Goal: Task Accomplishment & Management: Manage account settings

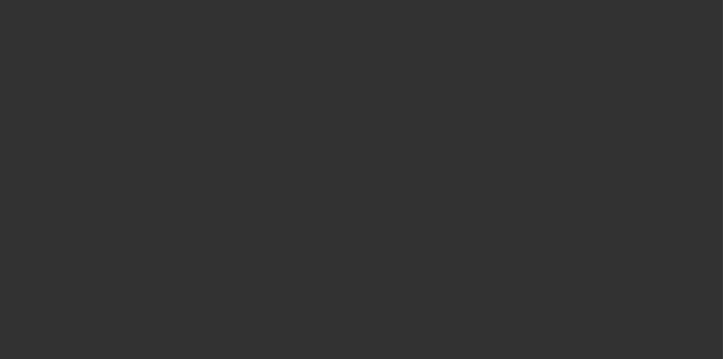
select select "3"
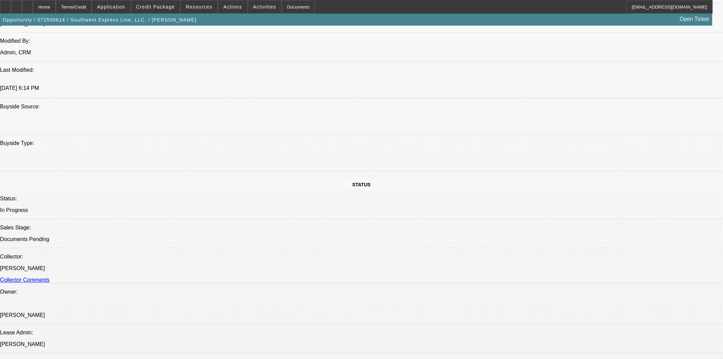
select select "0"
select select "2"
select select "0.1"
select select "4"
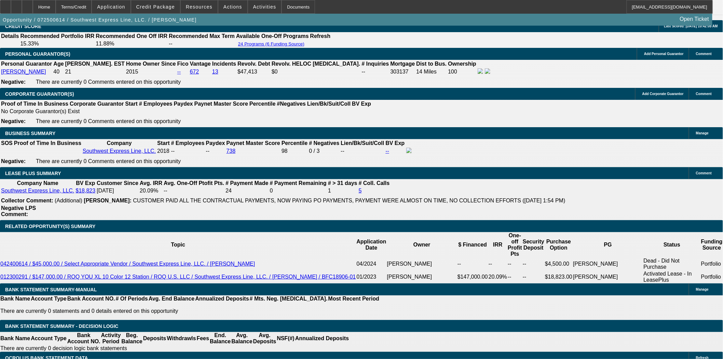
scroll to position [1162, 0]
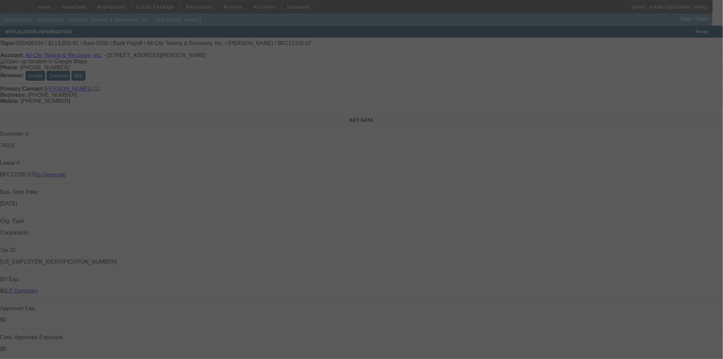
select select "4"
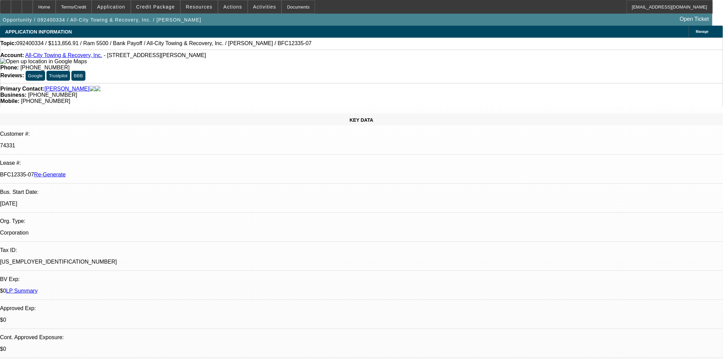
select select "0"
select select "6"
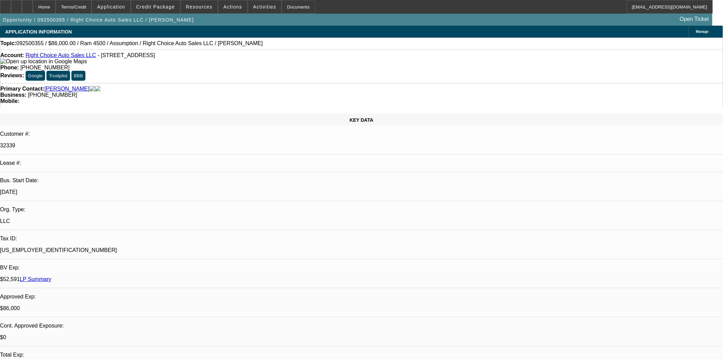
select select "0"
select select "2"
select select "0"
select select "4"
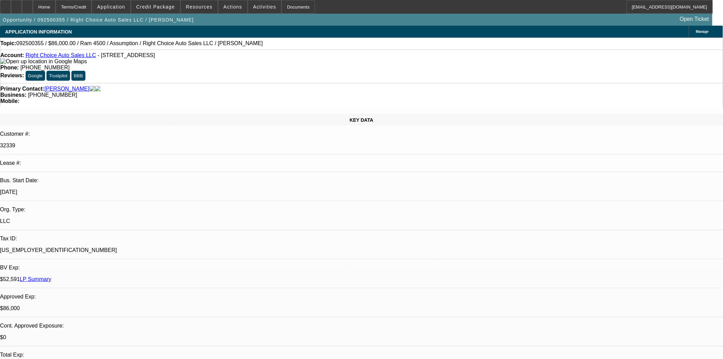
select select "0"
select select "2"
select select "0.1"
select select "4"
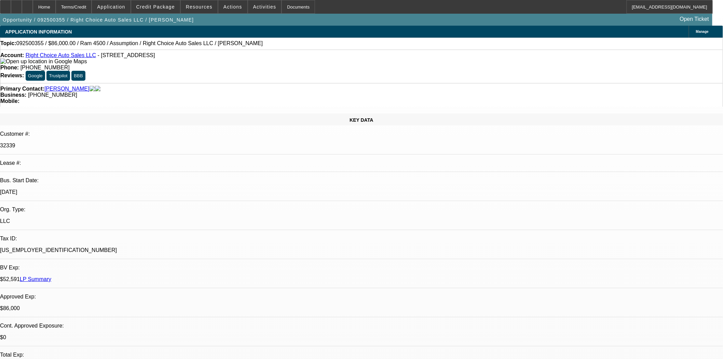
select select "0"
select select "2"
select select "0.1"
select select "4"
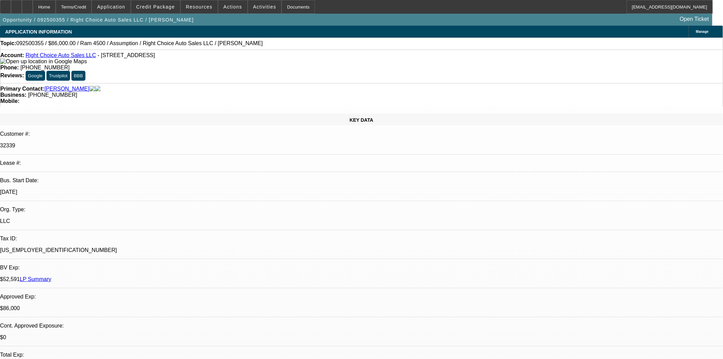
select select "0"
select select "2"
select select "0.1"
select select "4"
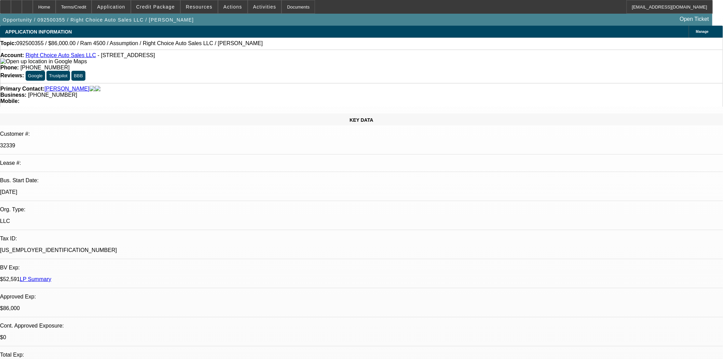
scroll to position [343, 0]
click at [10, 6] on div at bounding box center [5, 7] width 11 height 14
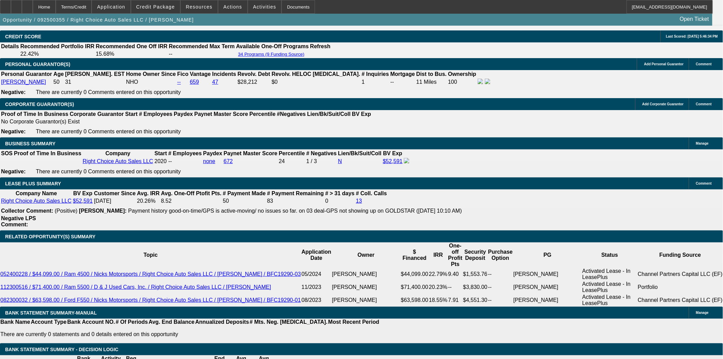
scroll to position [986, 0]
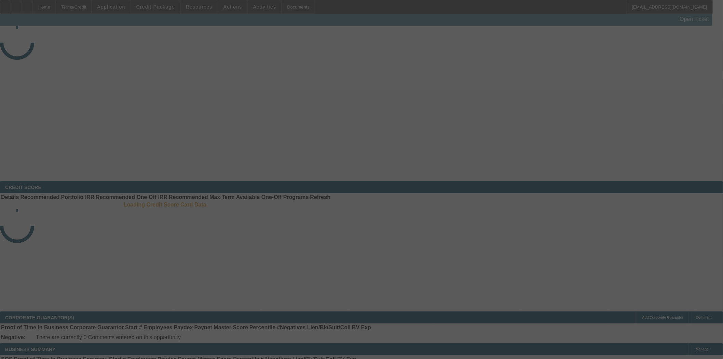
select select "3"
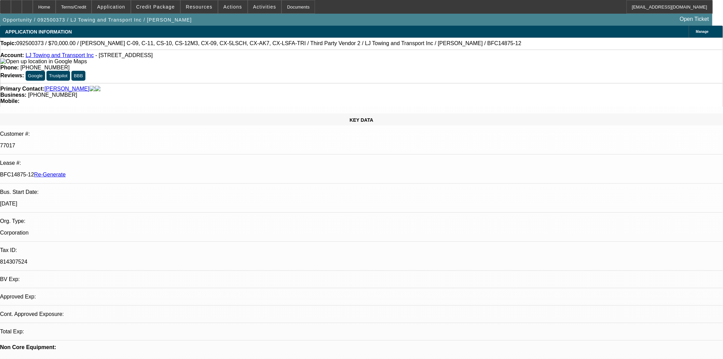
select select "0"
select select "2"
select select "0.1"
select select "4"
click at [163, 10] on span at bounding box center [155, 7] width 49 height 16
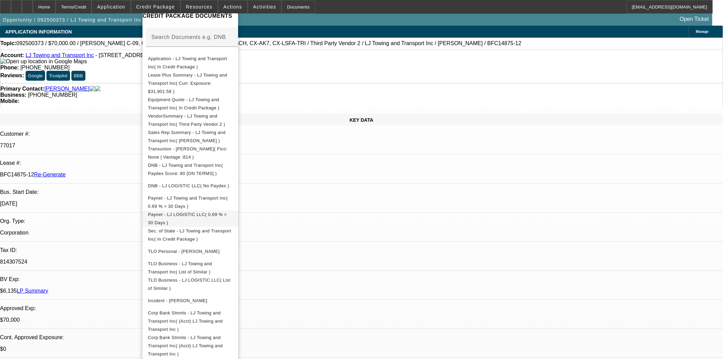
scroll to position [114, 0]
click at [185, 308] on span "Corp Bank Stmnts - LJ Towing and Transport Inc( (Acct) LJ Towing and Transport …" at bounding box center [190, 320] width 85 height 25
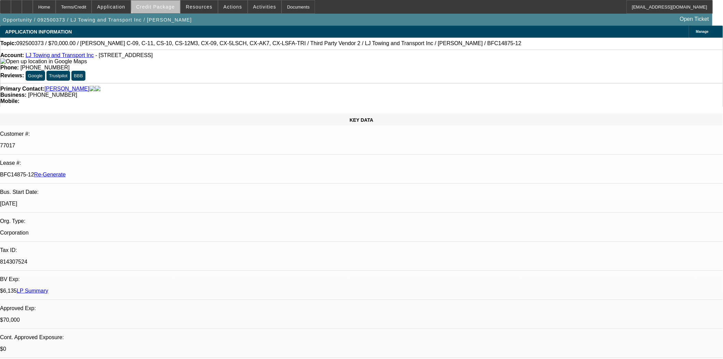
click at [169, 3] on span at bounding box center [155, 7] width 49 height 16
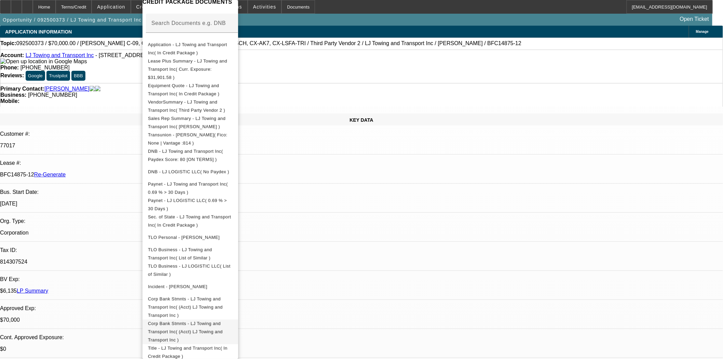
click at [189, 319] on button "Corp Bank Stmnts - LJ Towing and Transport Inc( (Acct) LJ Towing and Transport …" at bounding box center [190, 331] width 96 height 25
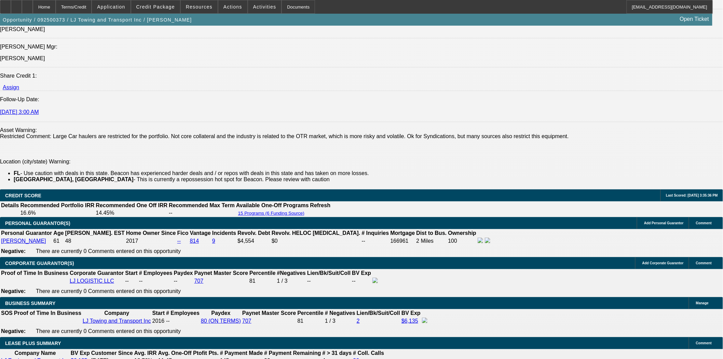
scroll to position [948, 0]
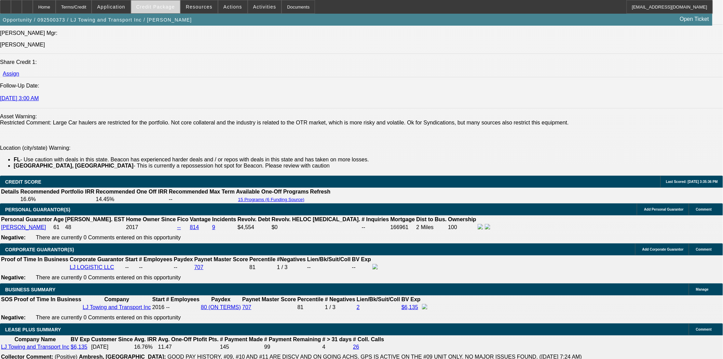
click at [148, 7] on span "Credit Package" at bounding box center [155, 6] width 39 height 5
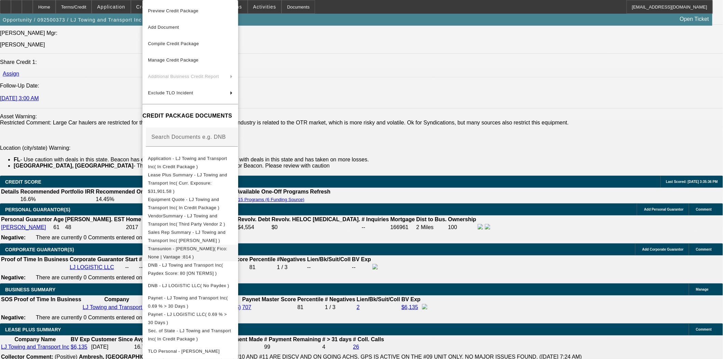
click at [184, 246] on span "Transunion - Duran, Jorge( Fico: None | Vantage :814 )" at bounding box center [188, 252] width 80 height 13
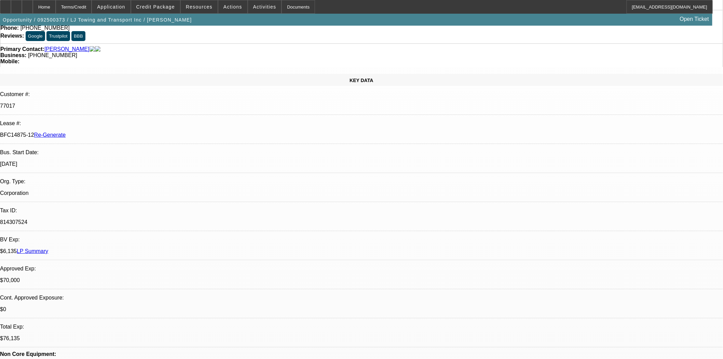
scroll to position [0, 0]
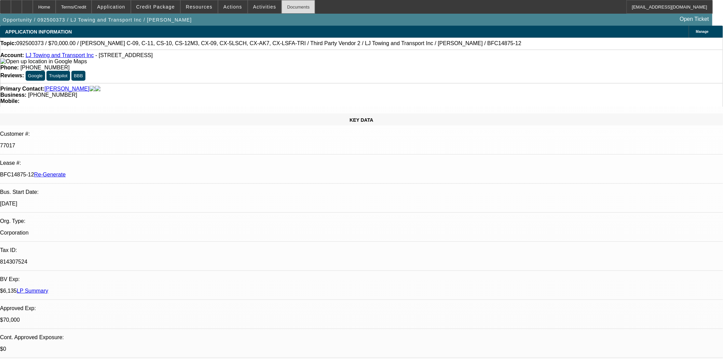
click at [281, 9] on div "Documents" at bounding box center [297, 7] width 33 height 14
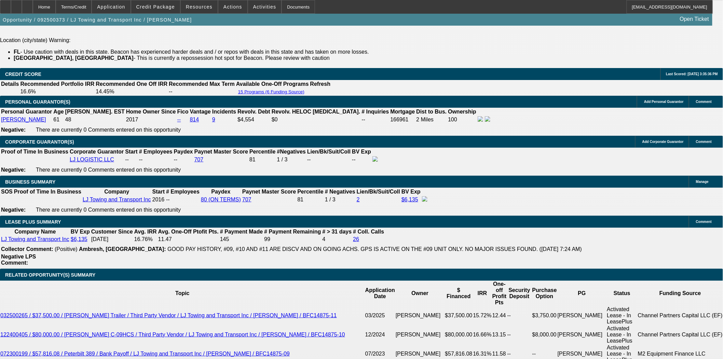
scroll to position [1176, 0]
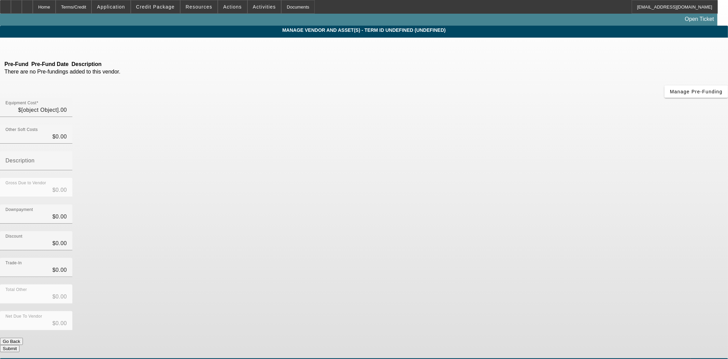
type input "$70,000.00"
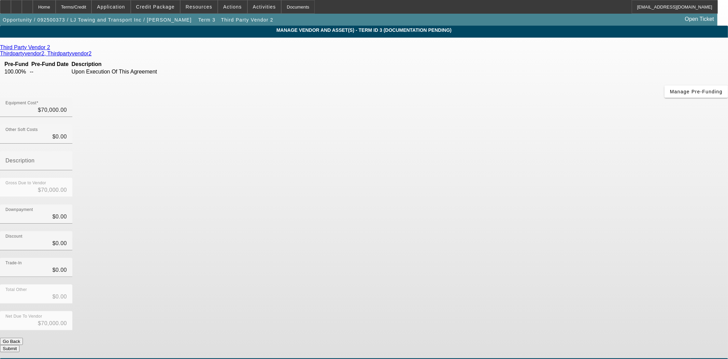
click at [52, 49] on icon at bounding box center [52, 47] width 0 height 6
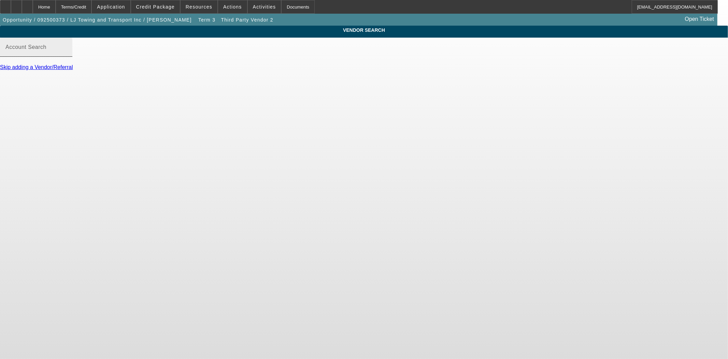
click at [46, 50] on mat-label "Account Search" at bounding box center [25, 47] width 41 height 6
click at [67, 54] on input "Account Search" at bounding box center [35, 50] width 61 height 8
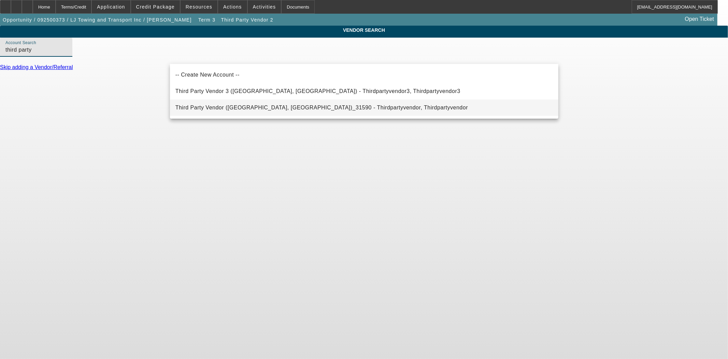
click at [207, 106] on span "Third Party Vendor (Northbrook, IL)_31590 - Thirdpartyvendor, Thirdpartyvendor" at bounding box center [322, 108] width 293 height 6
type input "Third Party Vendor (Northbrook, IL)_31590 - Thirdpartyvendor, Thirdpartyvendor"
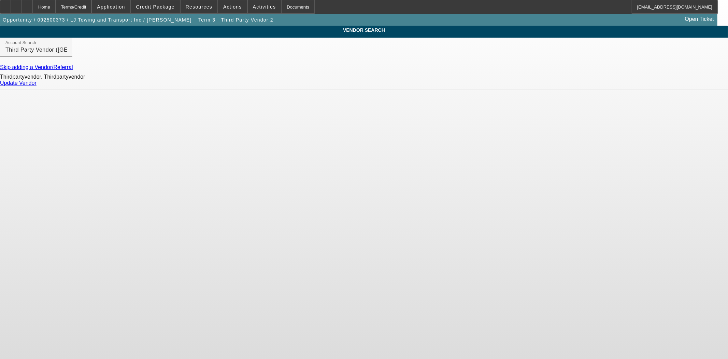
click at [37, 86] on link "Update Vendor" at bounding box center [18, 83] width 37 height 6
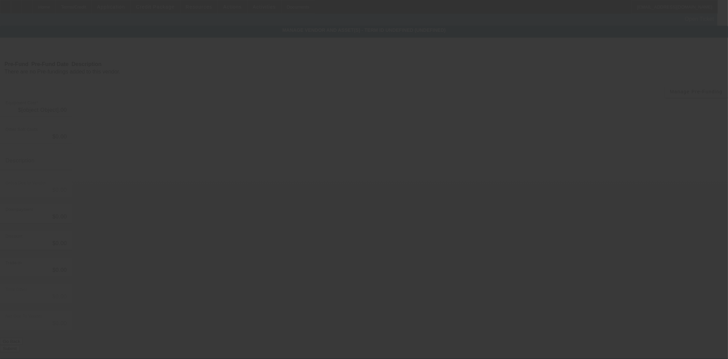
type input "$70,000.00"
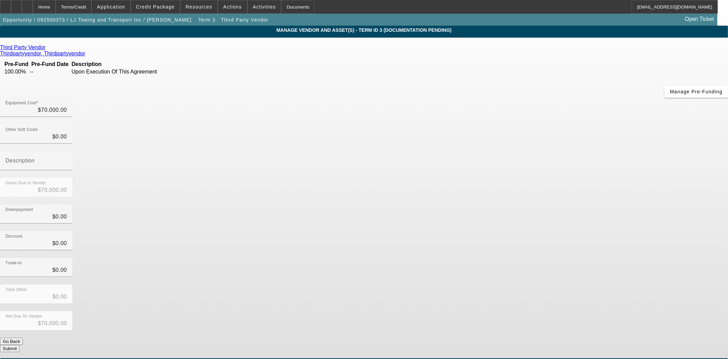
drag, startPoint x: 504, startPoint y: 255, endPoint x: 504, endPoint y: 260, distance: 4.5
click at [504, 311] on div "Net Due To Vendor $70,000.00" at bounding box center [364, 324] width 728 height 27
click at [19, 345] on button "Submit" at bounding box center [9, 348] width 19 height 7
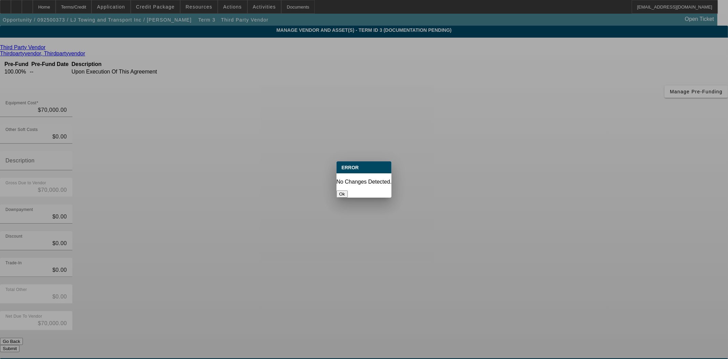
click at [348, 190] on button "Ok" at bounding box center [342, 193] width 11 height 7
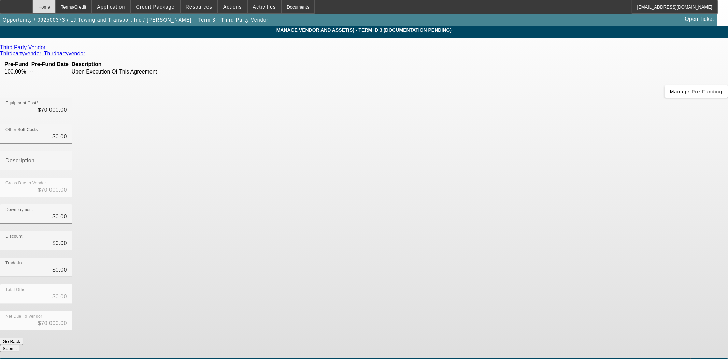
click at [56, 8] on div "Home" at bounding box center [44, 7] width 23 height 14
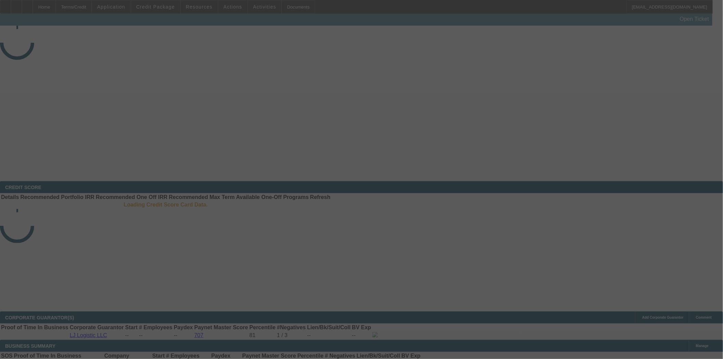
select select "3"
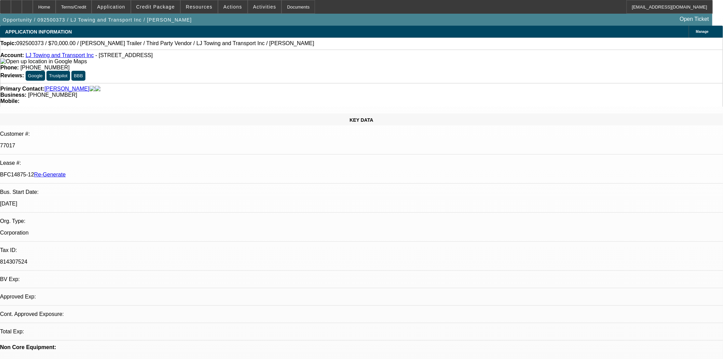
select select "0"
select select "2"
select select "0.1"
select select "4"
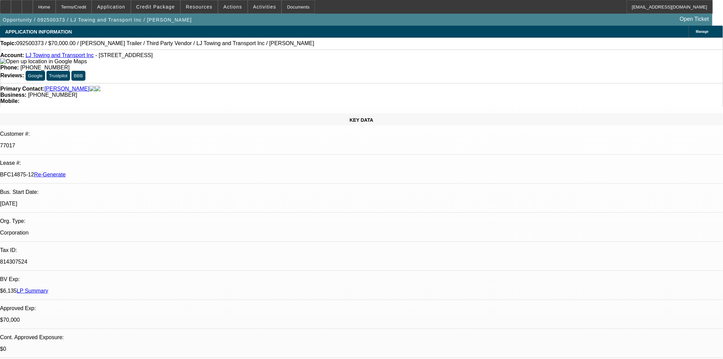
drag, startPoint x: 544, startPoint y: 256, endPoint x: 487, endPoint y: 255, distance: 57.4
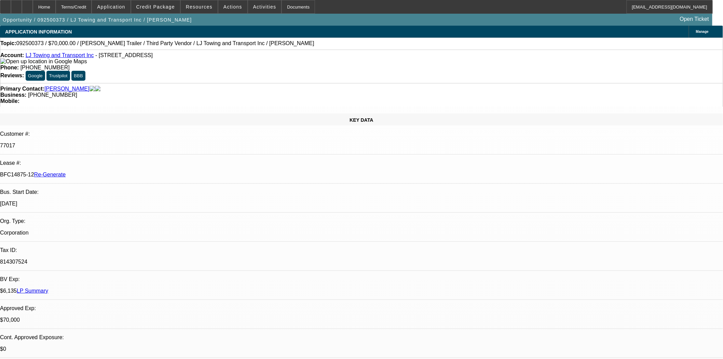
copy p "jorge_duran24@yahoo.com"
click at [260, 7] on span "Activities" at bounding box center [264, 6] width 23 height 5
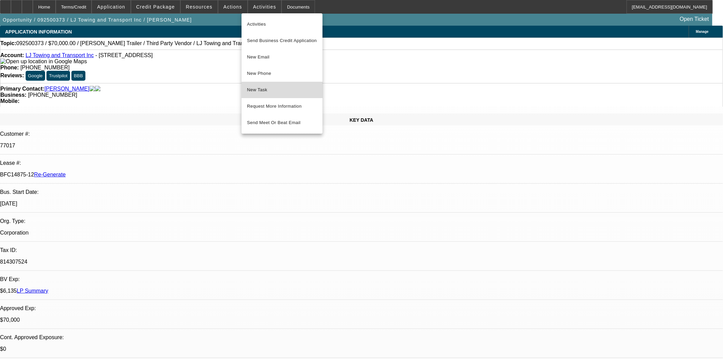
click at [259, 93] on span "New Task" at bounding box center [282, 90] width 70 height 8
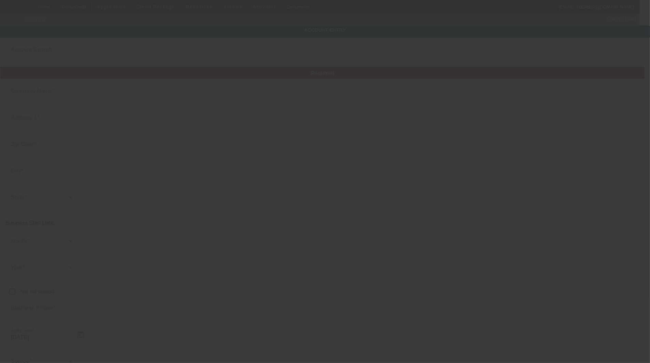
type input "LJ Towing and Transport Inc"
type input "[STREET_ADDRESS]"
type input "33614"
type input "[GEOGRAPHIC_DATA]"
type input "[PHONE_NUMBER]"
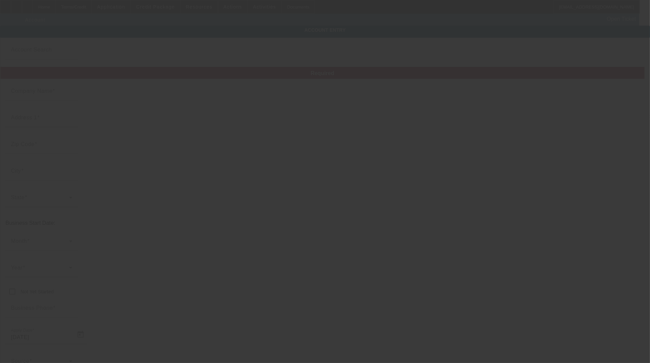
type input "[EMAIL_ADDRESS][DOMAIN_NAME]"
type input "Hillsborough"
type input "814307524"
type input "[DATE]"
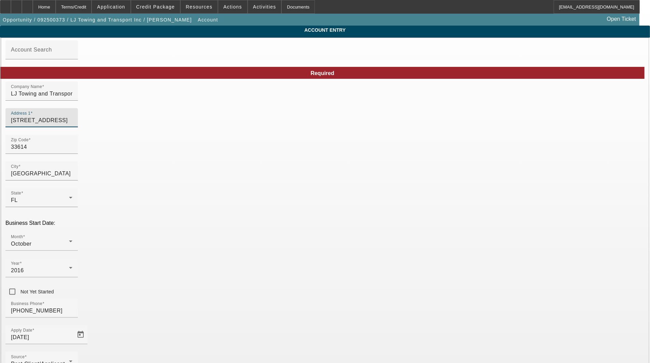
click at [72, 121] on input "[STREET_ADDRESS]" at bounding box center [41, 120] width 61 height 8
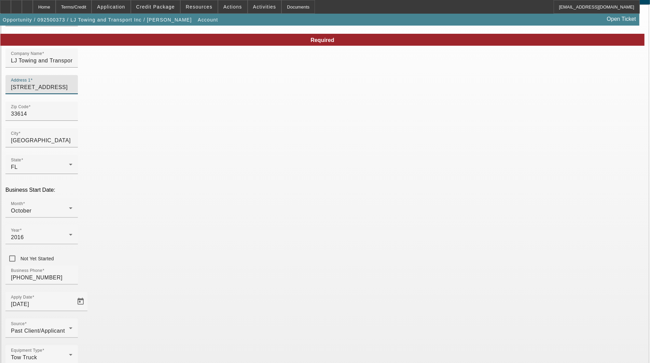
type input "[STREET_ADDRESS]"
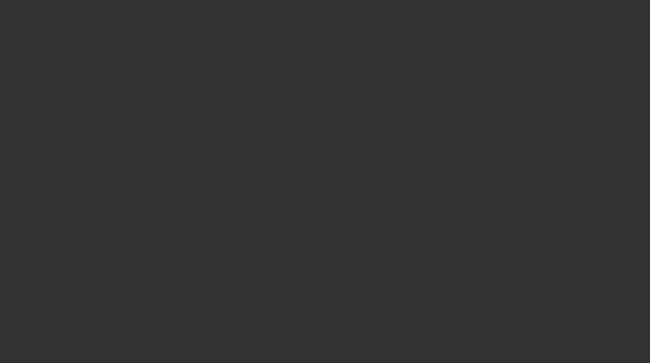
select select "3"
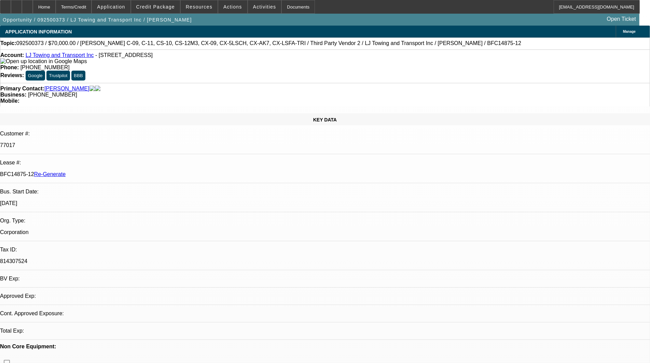
select select "0"
select select "2"
select select "0.1"
select select "4"
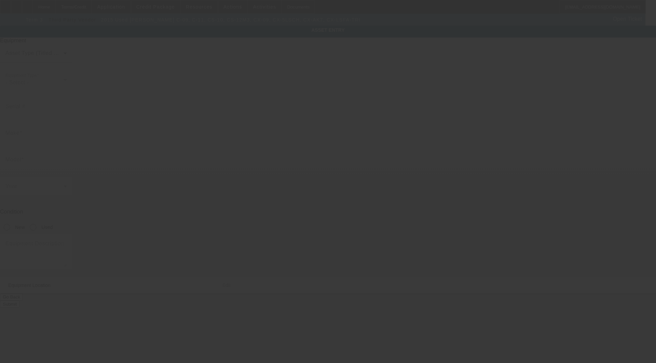
type input "[VEHICLE_IDENTIFICATION_NUMBER]"
type input "[PERSON_NAME]"
type input "C-09, C-11, CS-10, CS-12M3, CX-09, CX-5LSCH, CX-AK7, CX-LSFA-TRI"
radio input "true"
type textarea "Trailer"
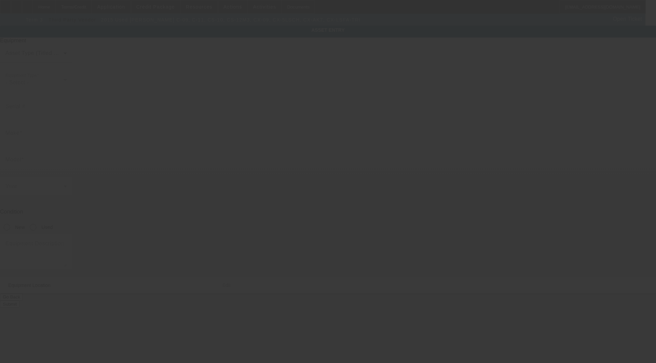
type input "7009 N Clearview Ave"
type input "Tampa"
type input "33614"
type input "Hillsborough"
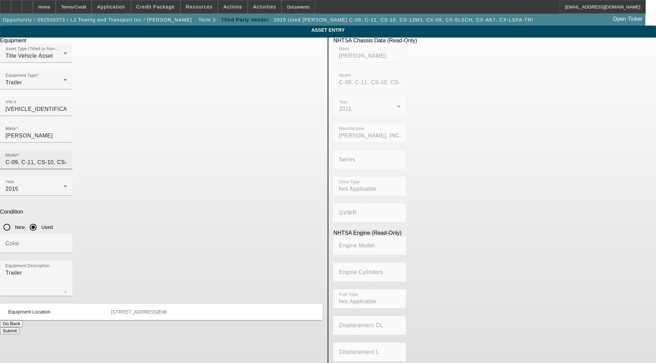
click at [72, 150] on div "Model C-09, C-11, CS-10, CS-12M3, CX-09, CX-5LSCH, CX-AK7, CX-LSFA-TRI" at bounding box center [36, 159] width 72 height 19
drag, startPoint x: 238, startPoint y: 121, endPoint x: 243, endPoint y: 122, distance: 5.2
click at [72, 150] on div "Model C-09, C-11, CS-10, CS-12M3, CX-09, CX-5LSCH, CX-AK7, CX-LSFA-TRI" at bounding box center [36, 159] width 72 height 19
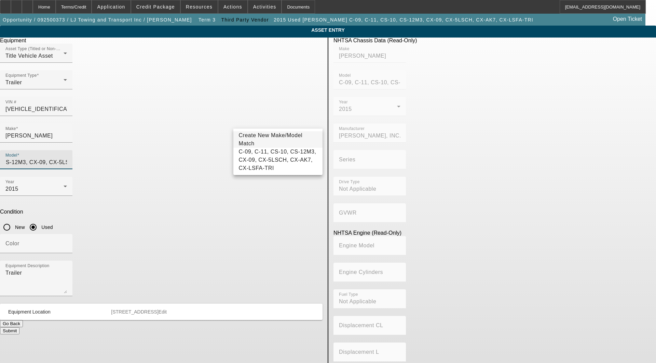
scroll to position [0, 67]
drag, startPoint x: 240, startPoint y: 122, endPoint x: 341, endPoint y: 134, distance: 101.2
click at [341, 134] on div "Equipment Asset Type (Titled or Non-Titled) Title Vehicle Asset Equipment Type …" at bounding box center [328, 221] width 666 height 367
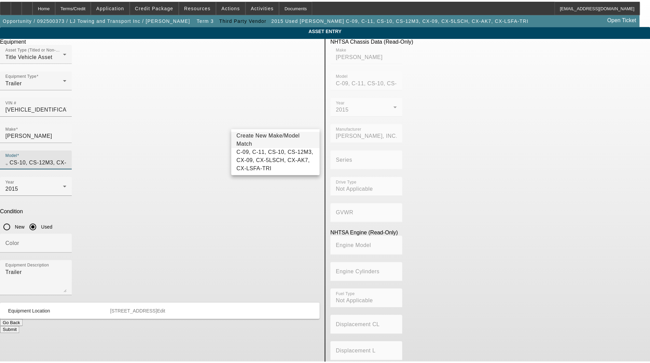
scroll to position [0, 0]
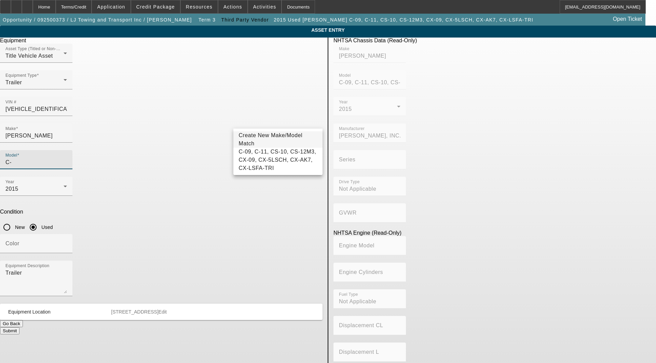
type input "C"
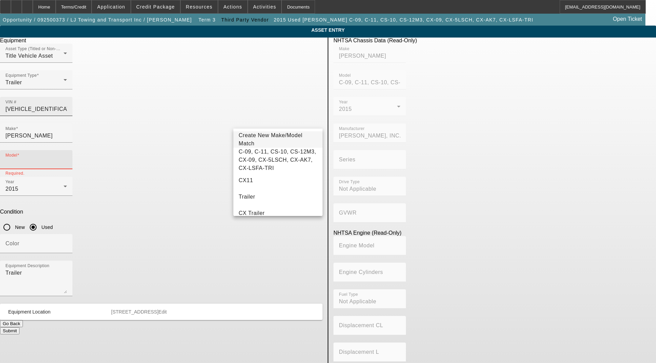
click at [67, 105] on input "5E0AA144BFG553001" at bounding box center [35, 109] width 61 height 8
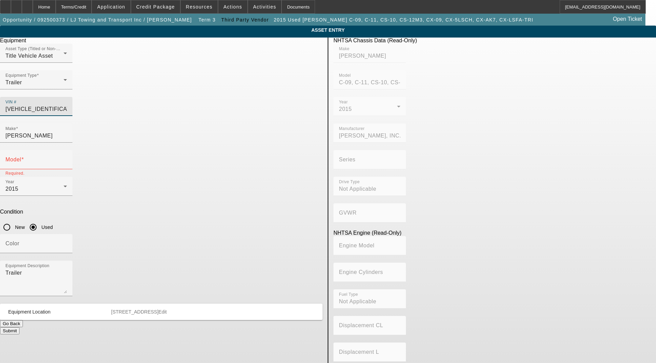
type input "5E0AA144FG553001"
type input "5E0AA1448FG553001"
type input "COTTRELL"
type input "C-09, C-11, CS-10, CS-12M3, CX-09, CX-5LSCH, CX-AK7, CX-LSFA-TRI"
type input "COTTRELL, INC."
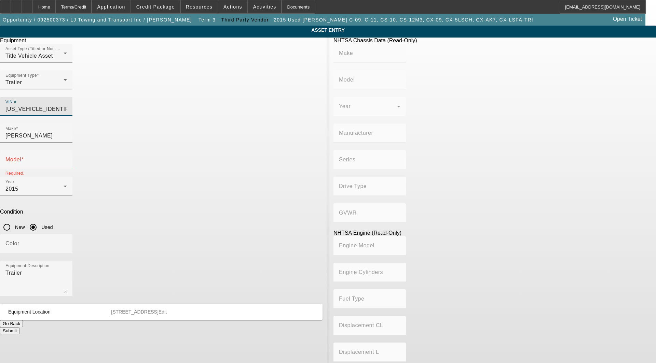
type input "Not Applicable"
click at [67, 105] on input "5E0AA1448FG553001" at bounding box center [35, 109] width 61 height 8
type input "5E0AA1448FG553001"
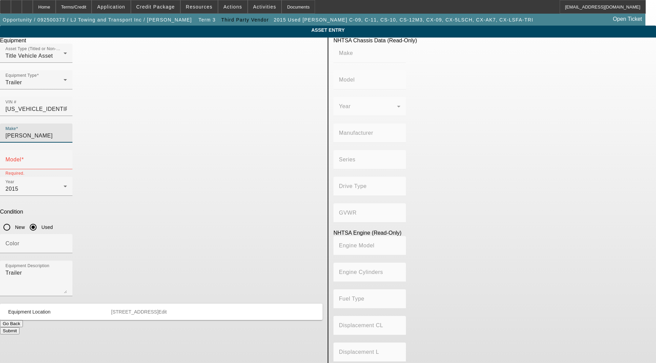
drag, startPoint x: 171, startPoint y: 122, endPoint x: -40, endPoint y: 112, distance: 211.3
click at [0, 112] on html "Home Terms/Credit Application Credit Package Resources Actions Activities Docum…" at bounding box center [328, 181] width 656 height 363
type input "COTTRELL"
type input "C-09, C-11, CS-10, CS-12M3, CX-09, CX-5LSCH, CX-AK7, CX-LSFA-TRI"
type input "COTTRELL, INC."
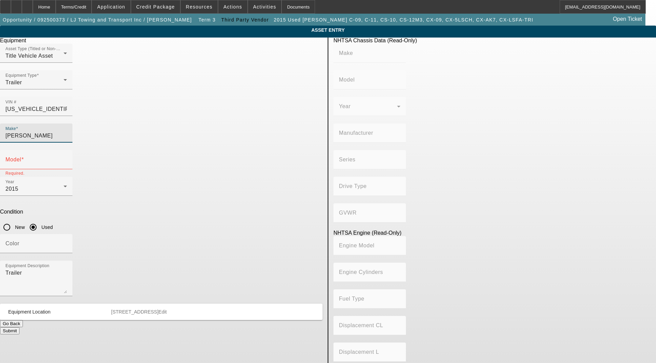
type input "Not Applicable"
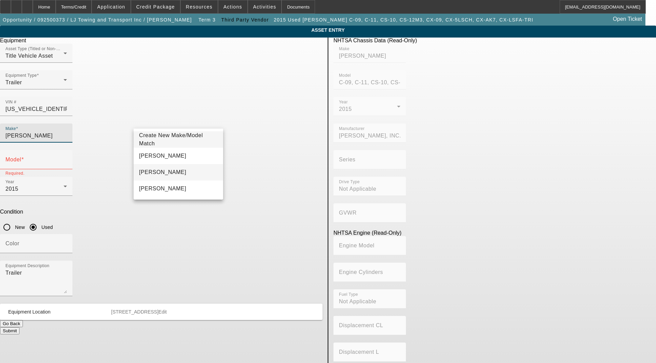
type input "Cottrell"
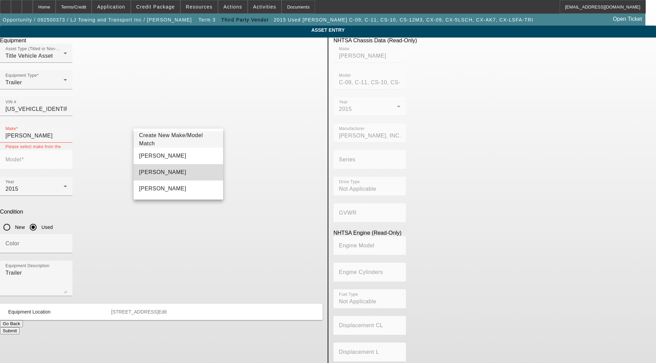
click at [145, 172] on span "Cottrell" at bounding box center [162, 172] width 47 height 6
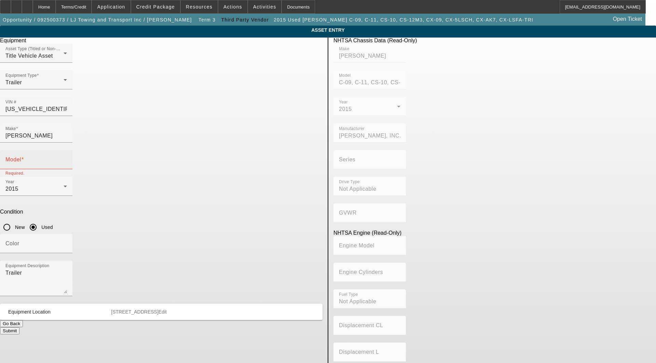
click at [67, 150] on div "Model" at bounding box center [35, 159] width 61 height 19
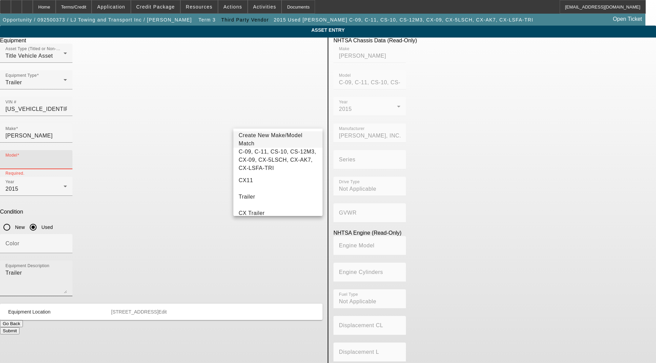
click at [261, 201] on mat-option "Trailer" at bounding box center [277, 197] width 89 height 16
type input "Trailer"
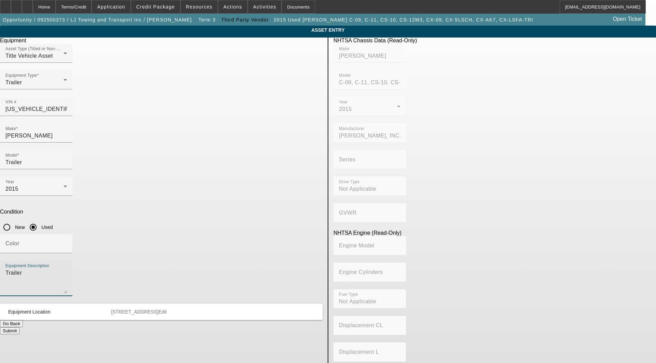
drag, startPoint x: 166, startPoint y: 205, endPoint x: 77, endPoint y: 196, distance: 90.3
click at [77, 196] on app-asset-collateral-manage "ASSET ENTRY Delete asset Equipment Asset Type (Titled or Non-Titled) Title Vehi…" at bounding box center [328, 215] width 656 height 379
type textarea "includes: all options, attachments and accessories"
click at [167, 309] on span "Edit" at bounding box center [162, 311] width 8 height 5
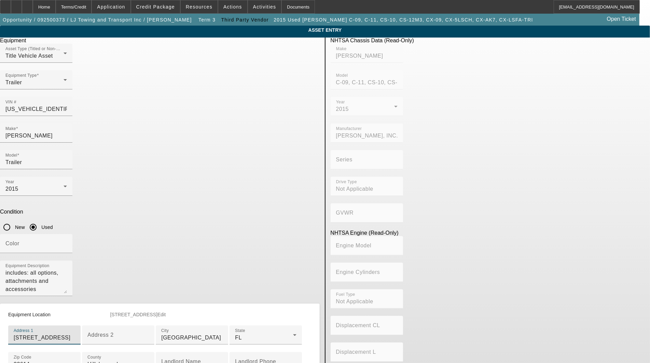
click at [75, 334] on input "7009 N Clearview Ave" at bounding box center [44, 338] width 61 height 8
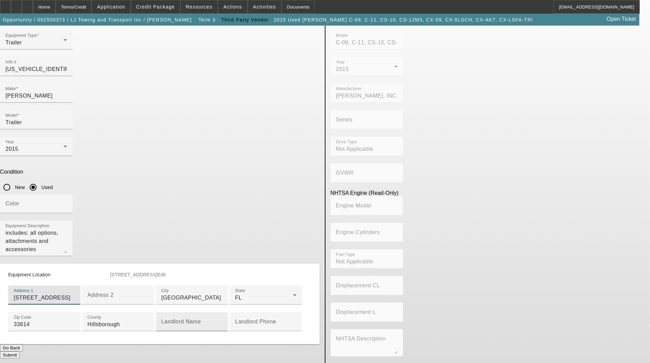
scroll to position [149, 0]
type input "7009 N Clearview Avenue"
click at [19, 351] on button "Submit" at bounding box center [9, 354] width 19 height 7
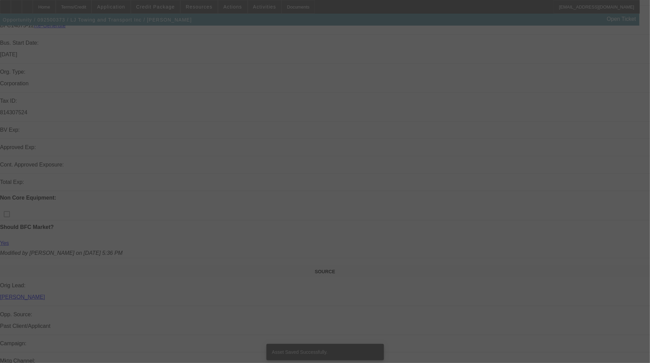
select select "3"
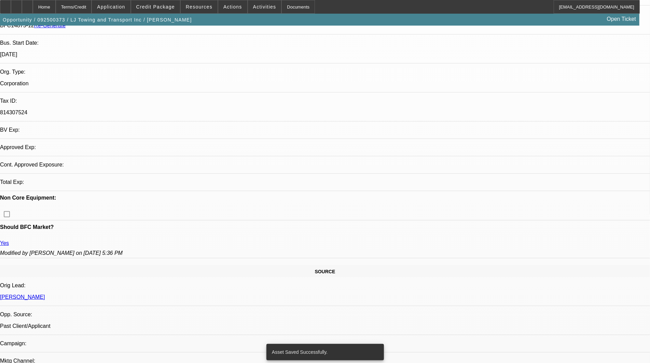
select select "0"
select select "2"
select select "0.1"
select select "4"
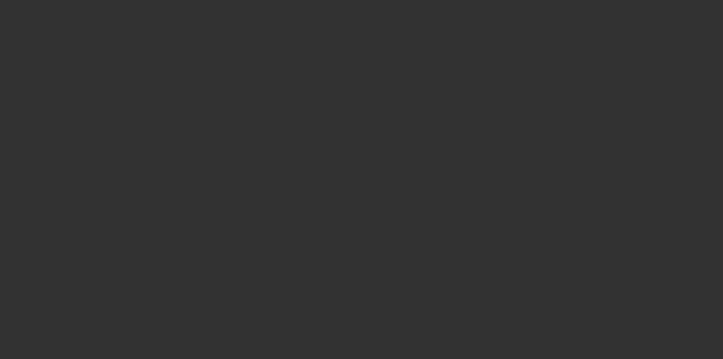
select select "3"
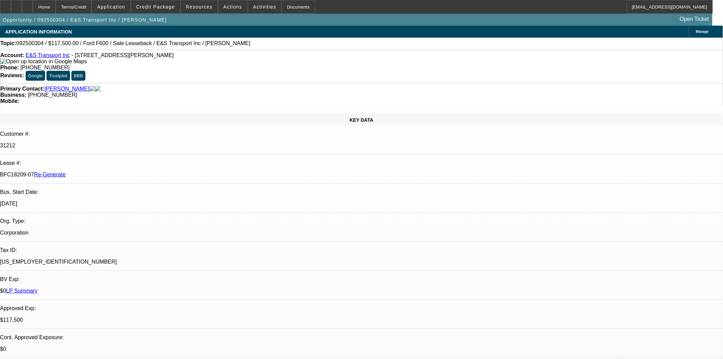
select select "0"
select select "2"
select select "0"
select select "6"
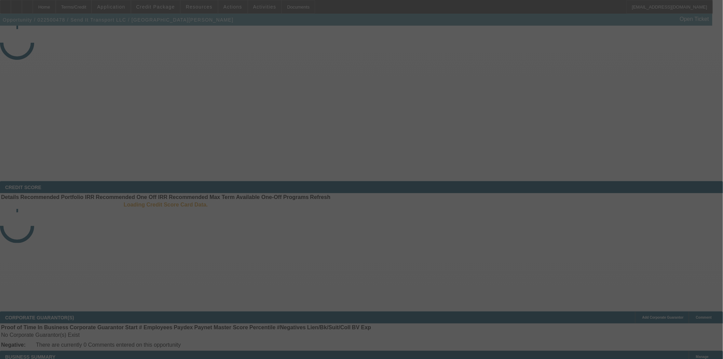
select select "3"
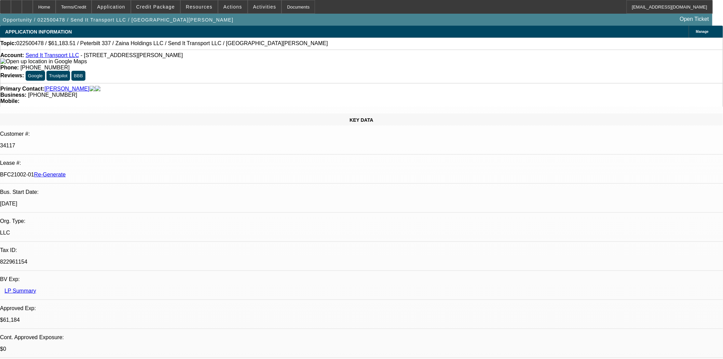
select select "0"
select select "1"
select select "2"
select select "6"
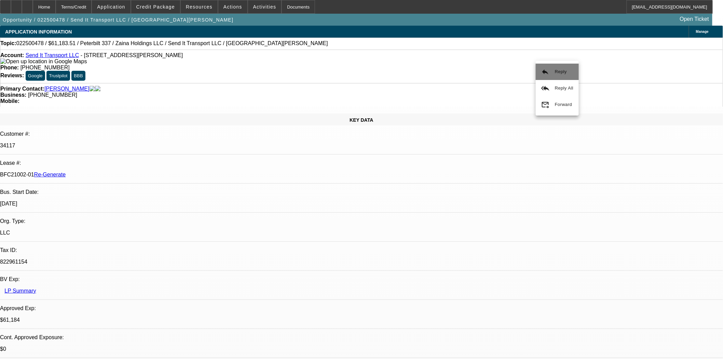
click at [554, 75] on button "reply Reply" at bounding box center [557, 72] width 43 height 16
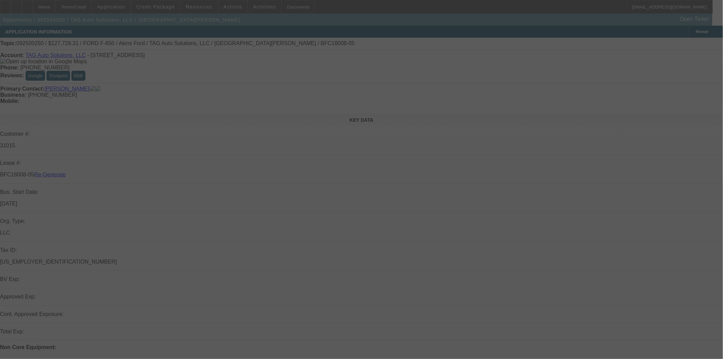
select select "3"
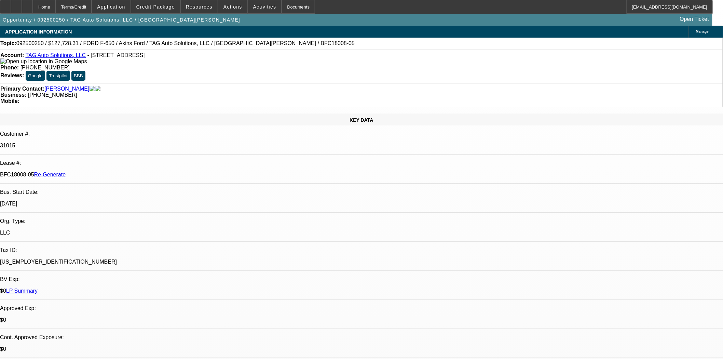
select select "0"
select select "2"
select select "0"
select select "6"
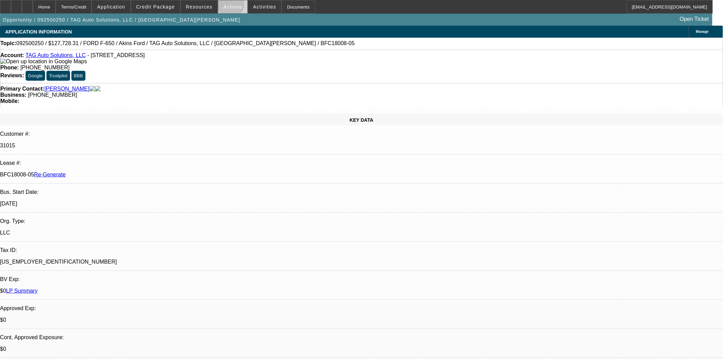
click at [228, 6] on span "Actions" at bounding box center [232, 6] width 19 height 5
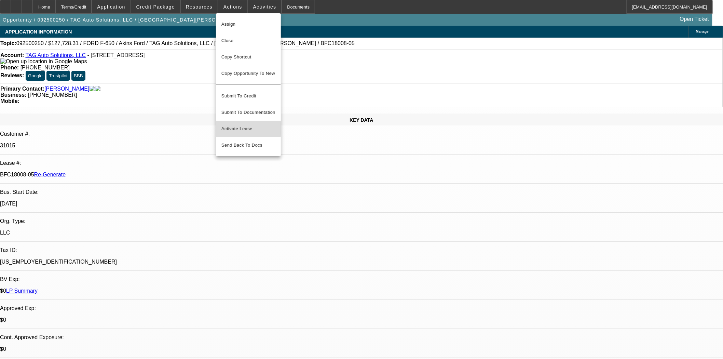
click at [230, 125] on span "Activate Lease" at bounding box center [248, 129] width 54 height 8
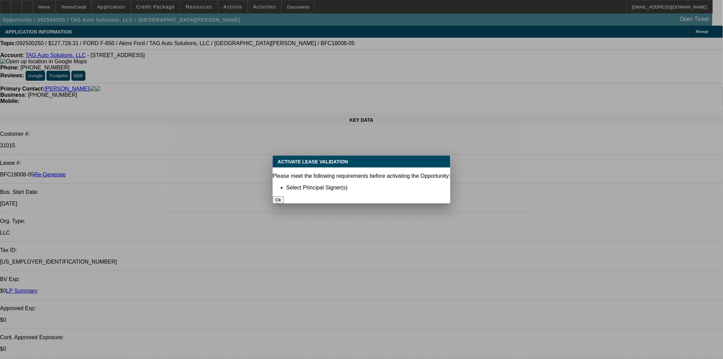
click at [284, 196] on button "Ok" at bounding box center [278, 199] width 11 height 7
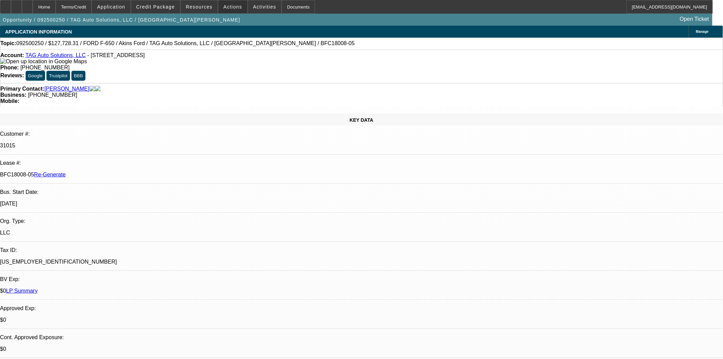
click at [284, 14] on div "Opportunity / 092500250 / TAG Auto Solutions, LLC / Derringer, Dax Open Ticket" at bounding box center [356, 20] width 712 height 12
click at [282, 3] on div "Documents" at bounding box center [297, 7] width 33 height 14
click at [229, 5] on span "Actions" at bounding box center [232, 6] width 19 height 5
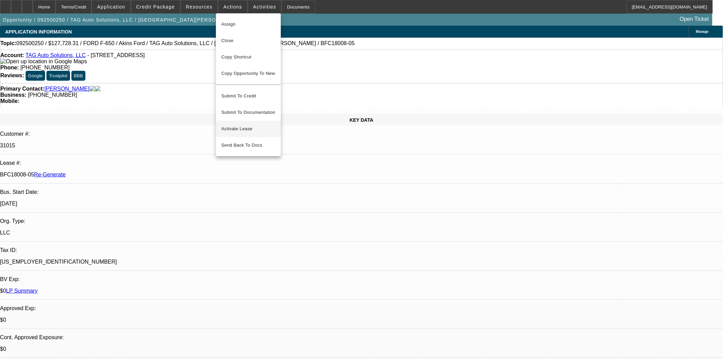
click at [236, 125] on span "Activate Lease" at bounding box center [248, 129] width 54 height 8
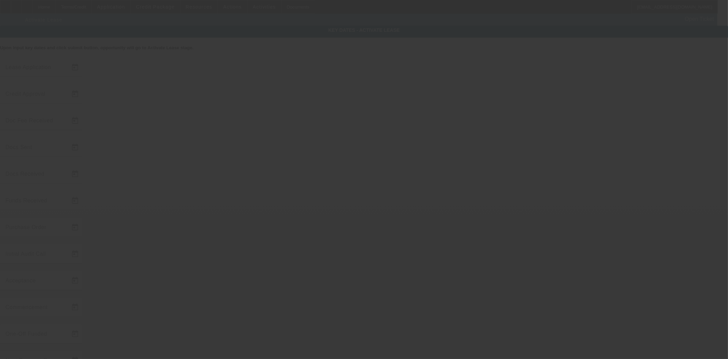
type input "9/11/2025"
type input "9/17/2025"
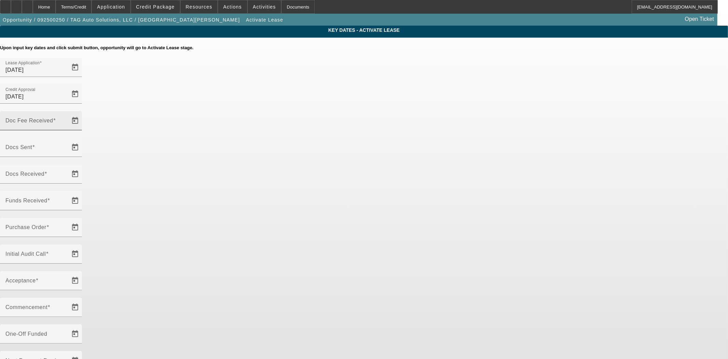
click at [53, 117] on mat-label "Doc Fee Received" at bounding box center [29, 120] width 48 height 6
click at [67, 119] on input "Doc Fee Received" at bounding box center [35, 123] width 61 height 8
click at [67, 111] on div "Doc Fee Received" at bounding box center [35, 120] width 61 height 19
type input "9/19/2025"
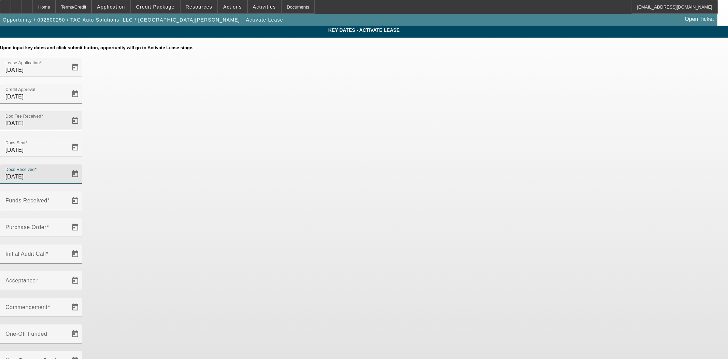
type input "9/19/2025"
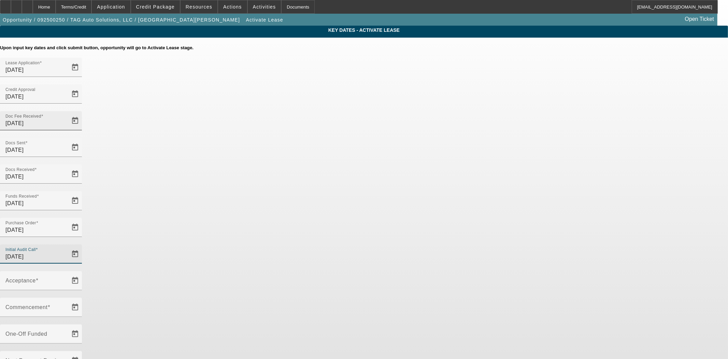
type input "9/19/2025"
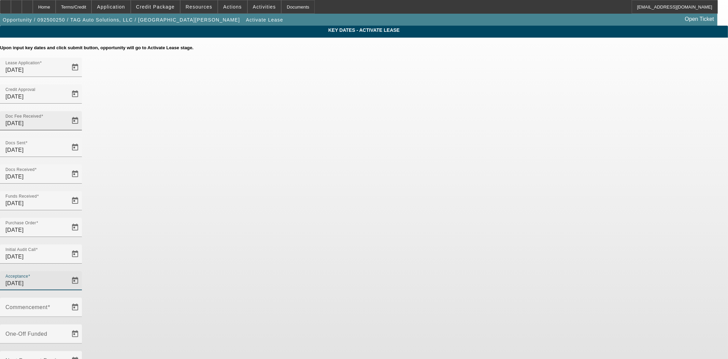
type input "9/19/2025"
type input "10/1/2025"
type input "11/1/2025"
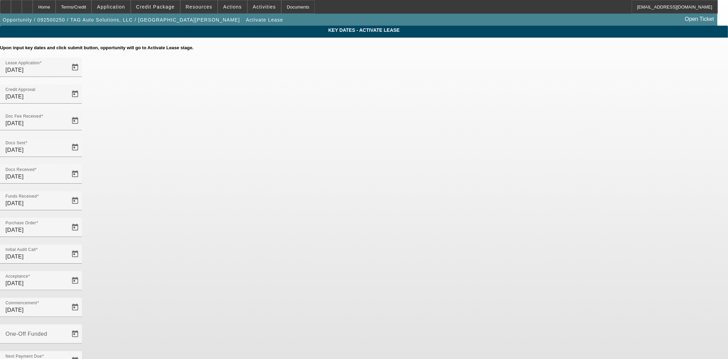
type input "9/19/2025"
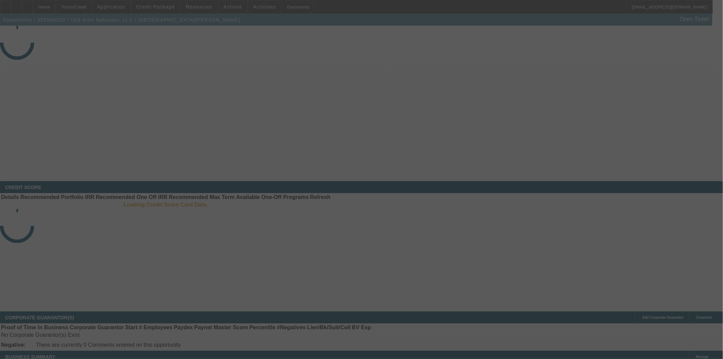
select select "4"
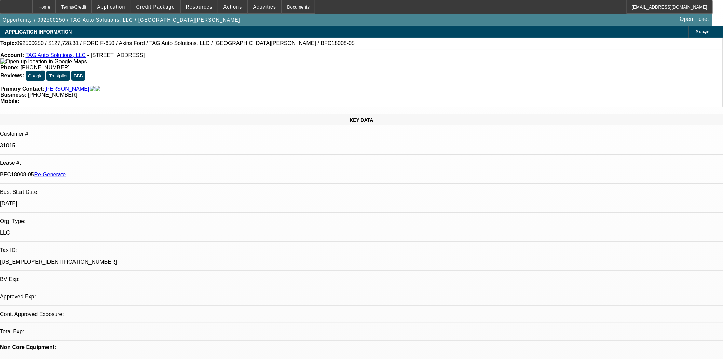
select select "0"
select select "2"
select select "0"
select select "6"
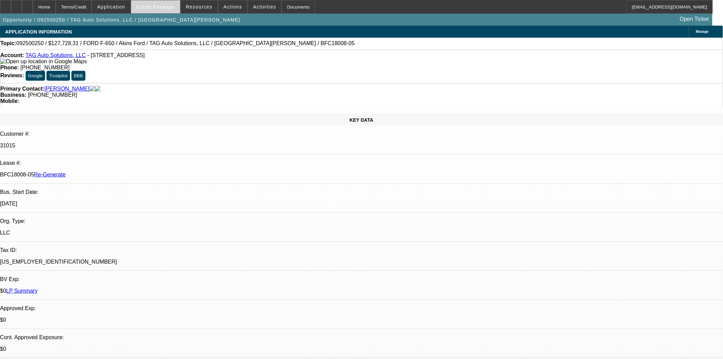
click at [157, 9] on span "Credit Package" at bounding box center [155, 6] width 39 height 5
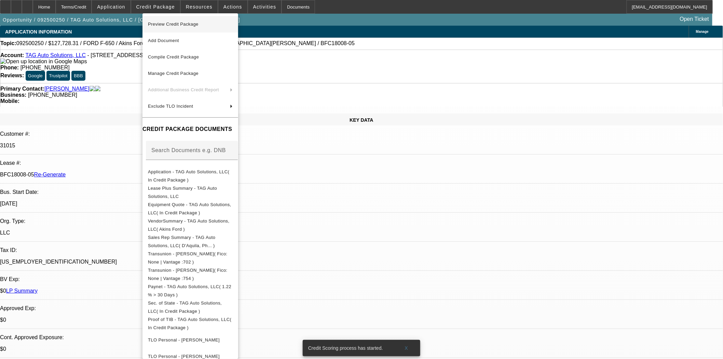
click at [164, 26] on span "Preview Credit Package" at bounding box center [173, 24] width 51 height 5
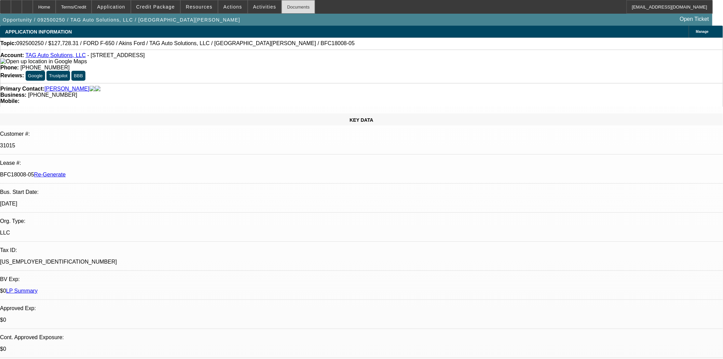
click at [284, 3] on div "Documents" at bounding box center [297, 7] width 33 height 14
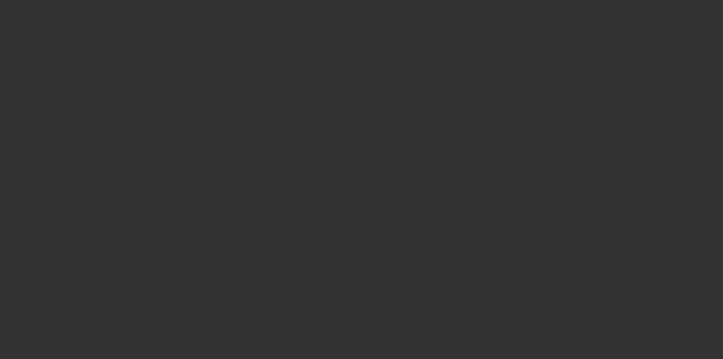
select select "4"
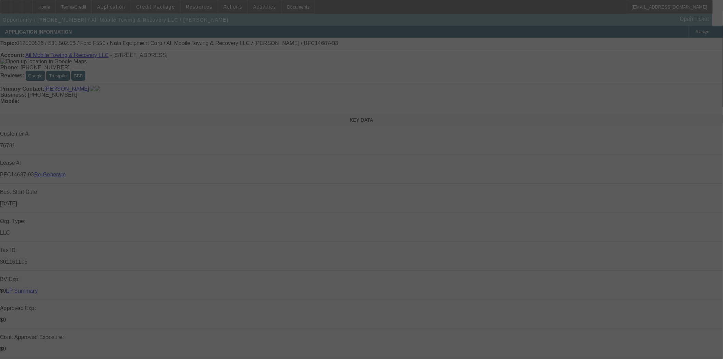
select select "0"
select select "2"
select select "0"
select select "6"
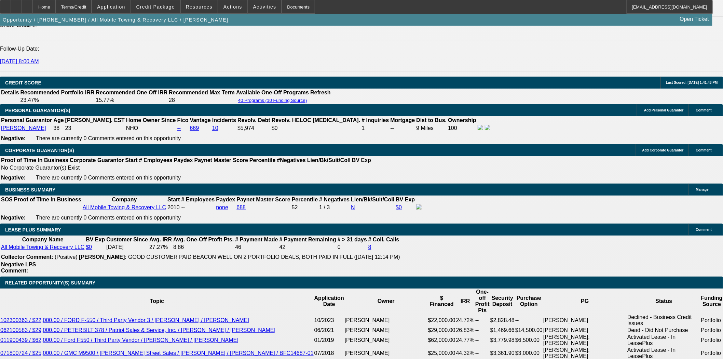
scroll to position [1063, 0]
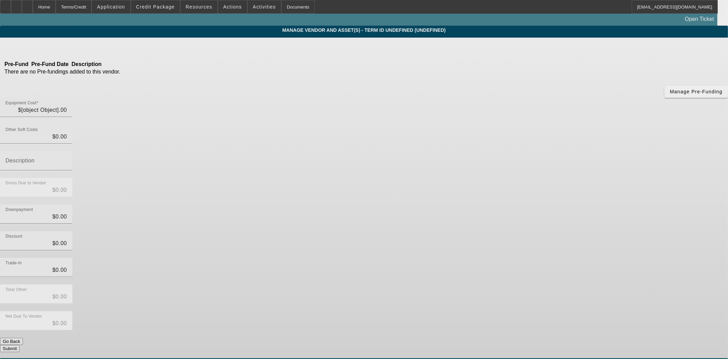
type input "$61,649.00"
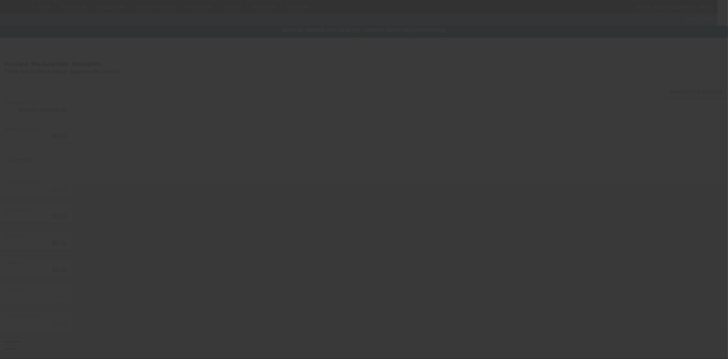
type input "$61,649.00"
type input "$32,000.00"
type input "$29,649.00"
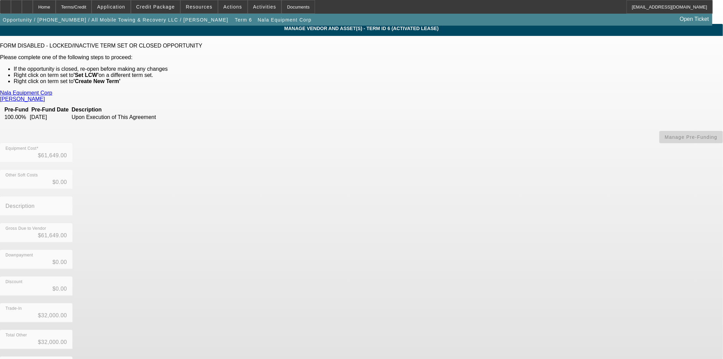
scroll to position [2, 0]
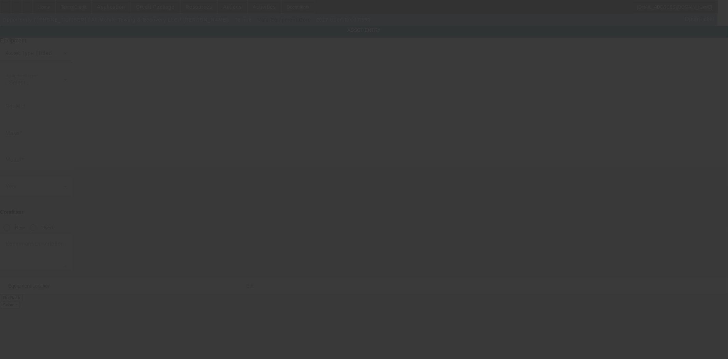
type input "[US_VEHICLE_IDENTIFICATION_NUMBER]"
type input "Ford"
type input "F550"
radio input "true"
type textarea "with:"
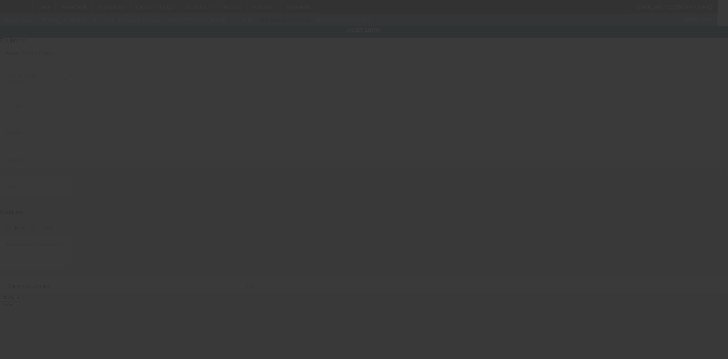
type input "[STREET_ADDRESS]"
type input "Seekonk"
type input "02771"
type input "[GEOGRAPHIC_DATA]"
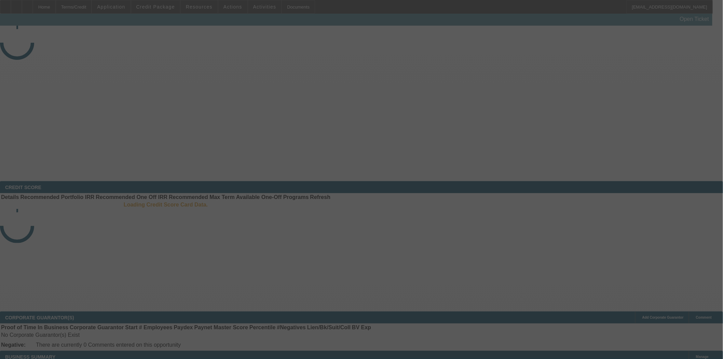
select select "3"
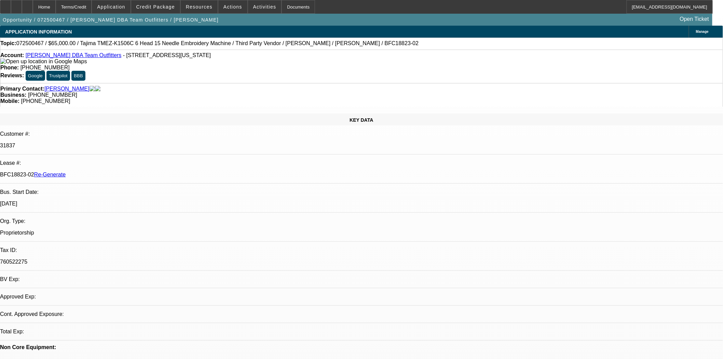
select select "0"
select select "0.1"
select select "4"
click at [156, 4] on button "Credit Package" at bounding box center [155, 6] width 49 height 13
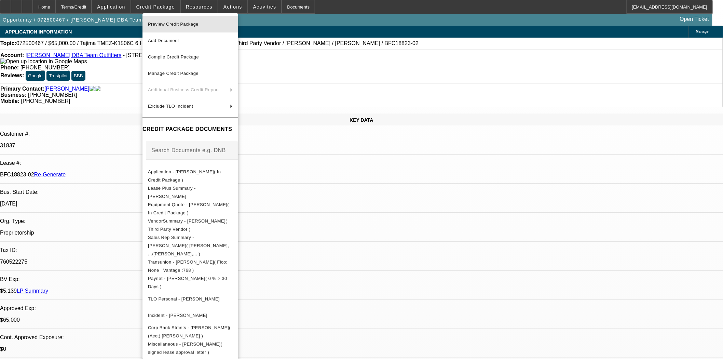
click at [168, 26] on span "Preview Credit Package" at bounding box center [173, 24] width 51 height 5
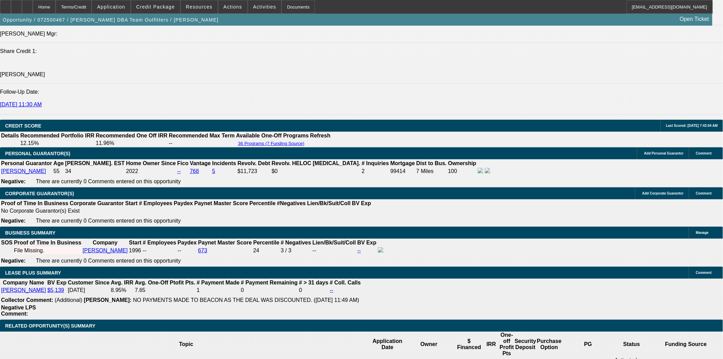
scroll to position [948, 0]
